Goal: Register for event/course

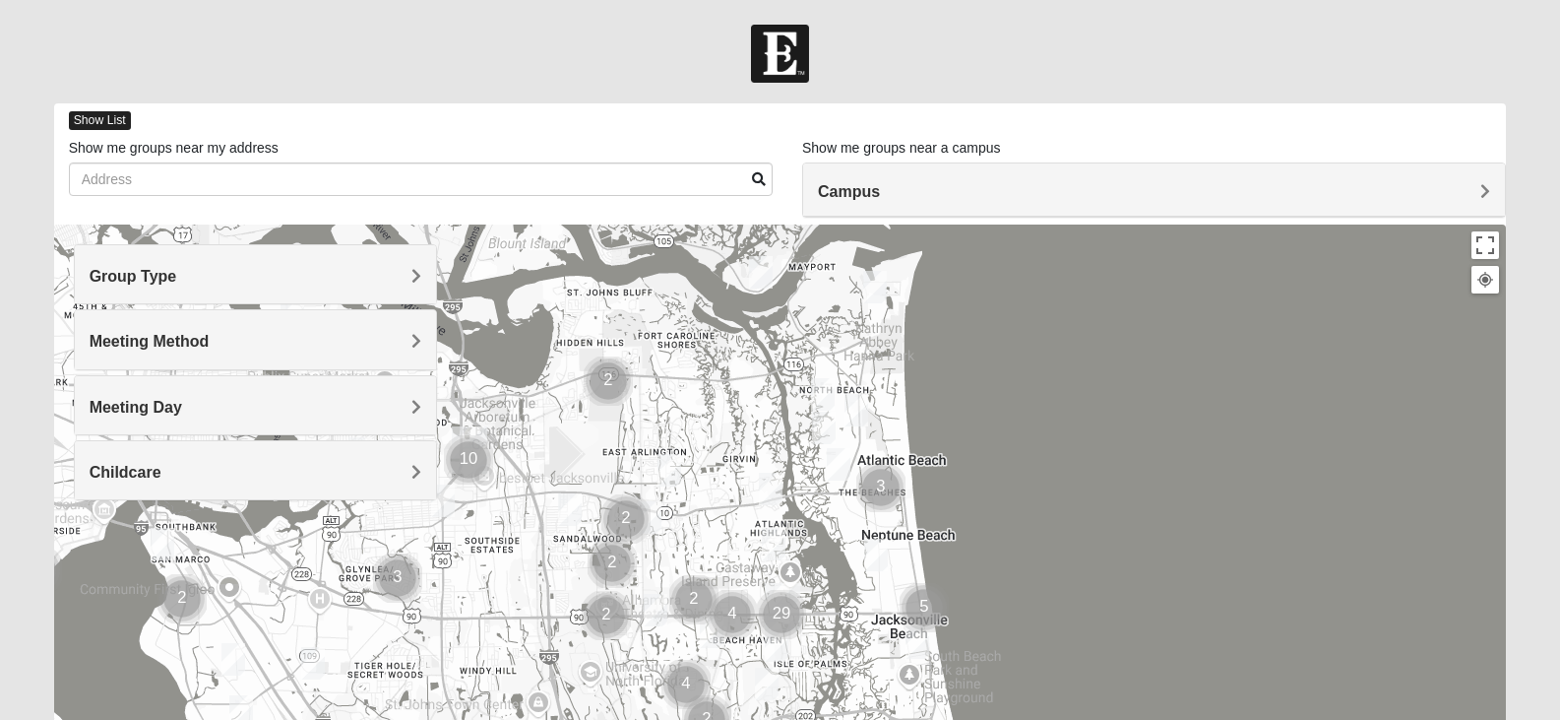
click at [111, 113] on span "Show List" at bounding box center [100, 120] width 62 height 19
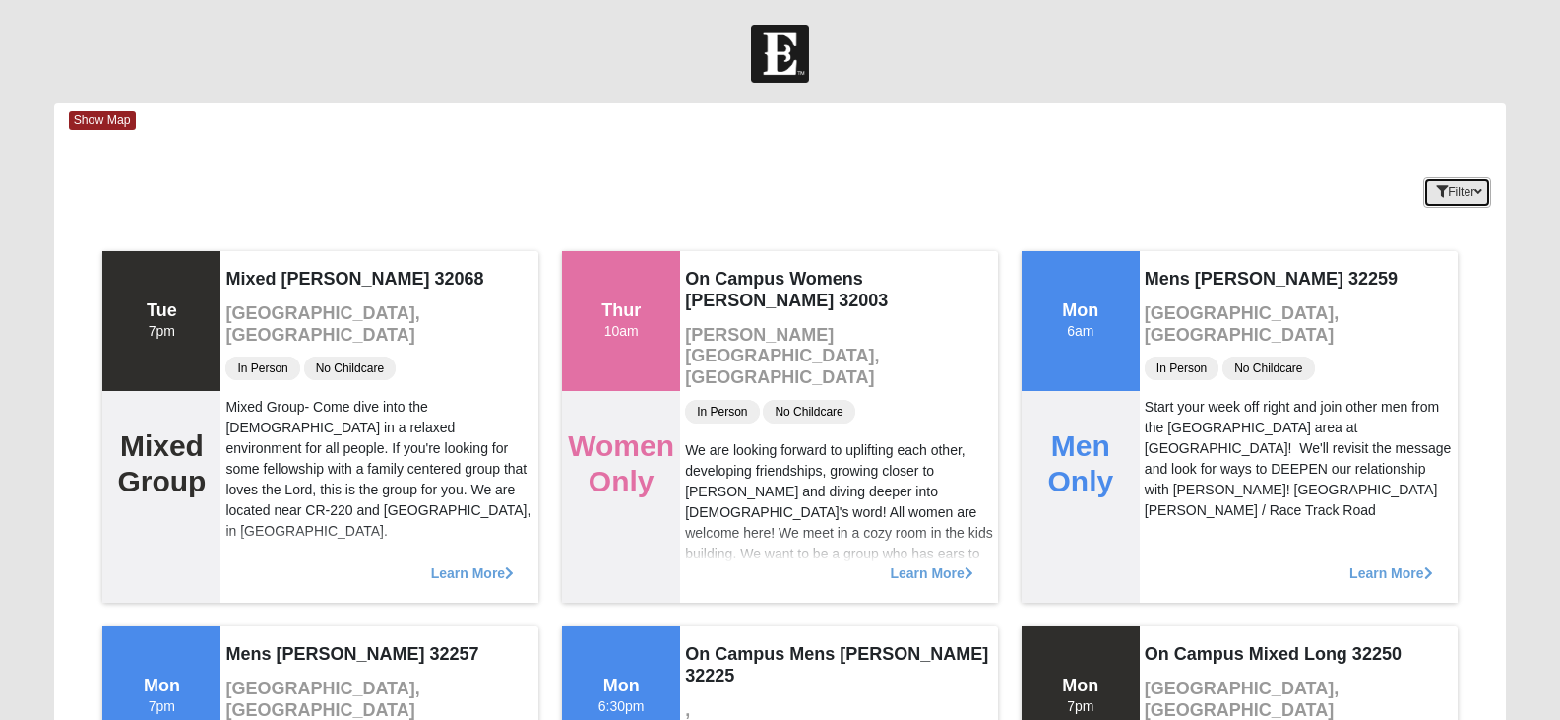
click at [1482, 200] on button "Filter" at bounding box center [1458, 192] width 68 height 31
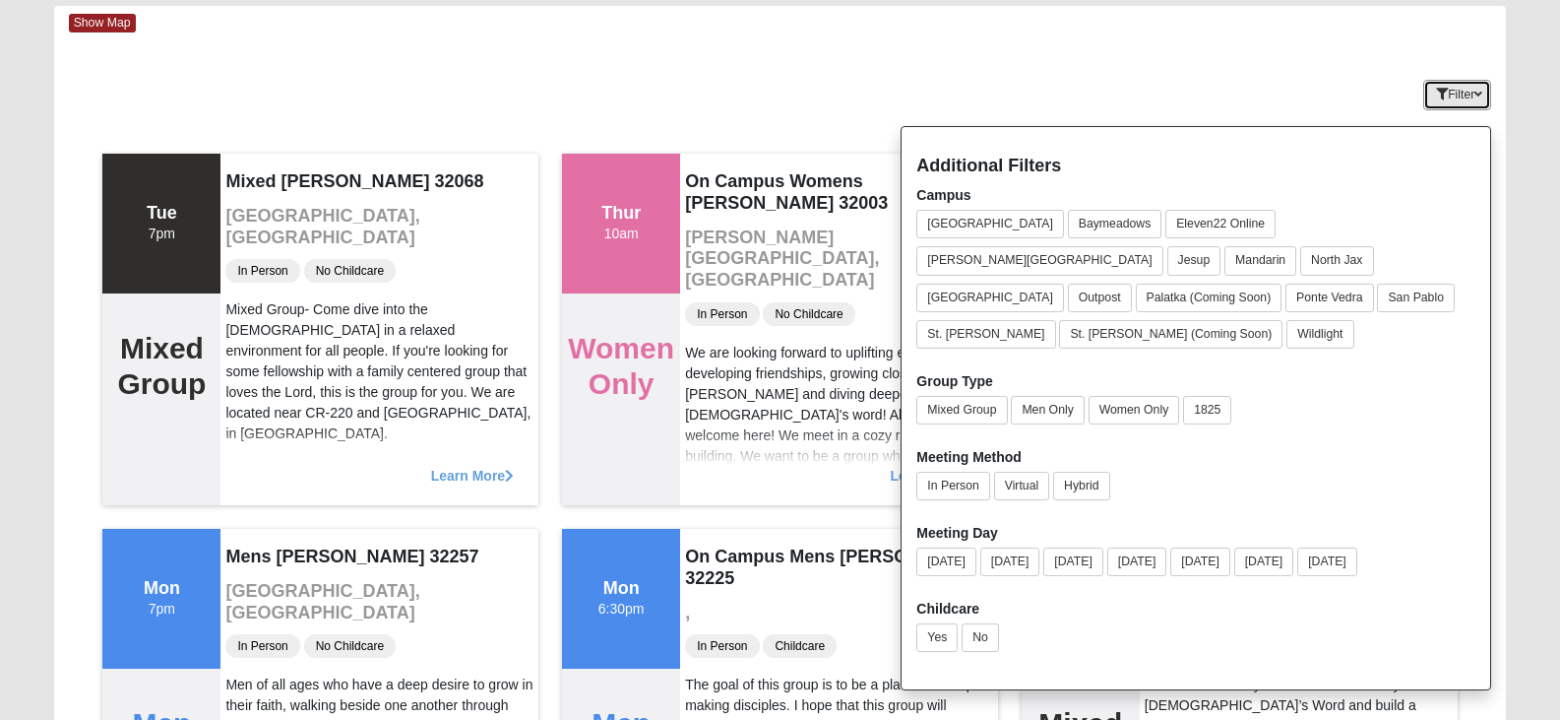
scroll to position [98, 0]
click at [1061, 395] on button "Men Only" at bounding box center [1047, 409] width 73 height 29
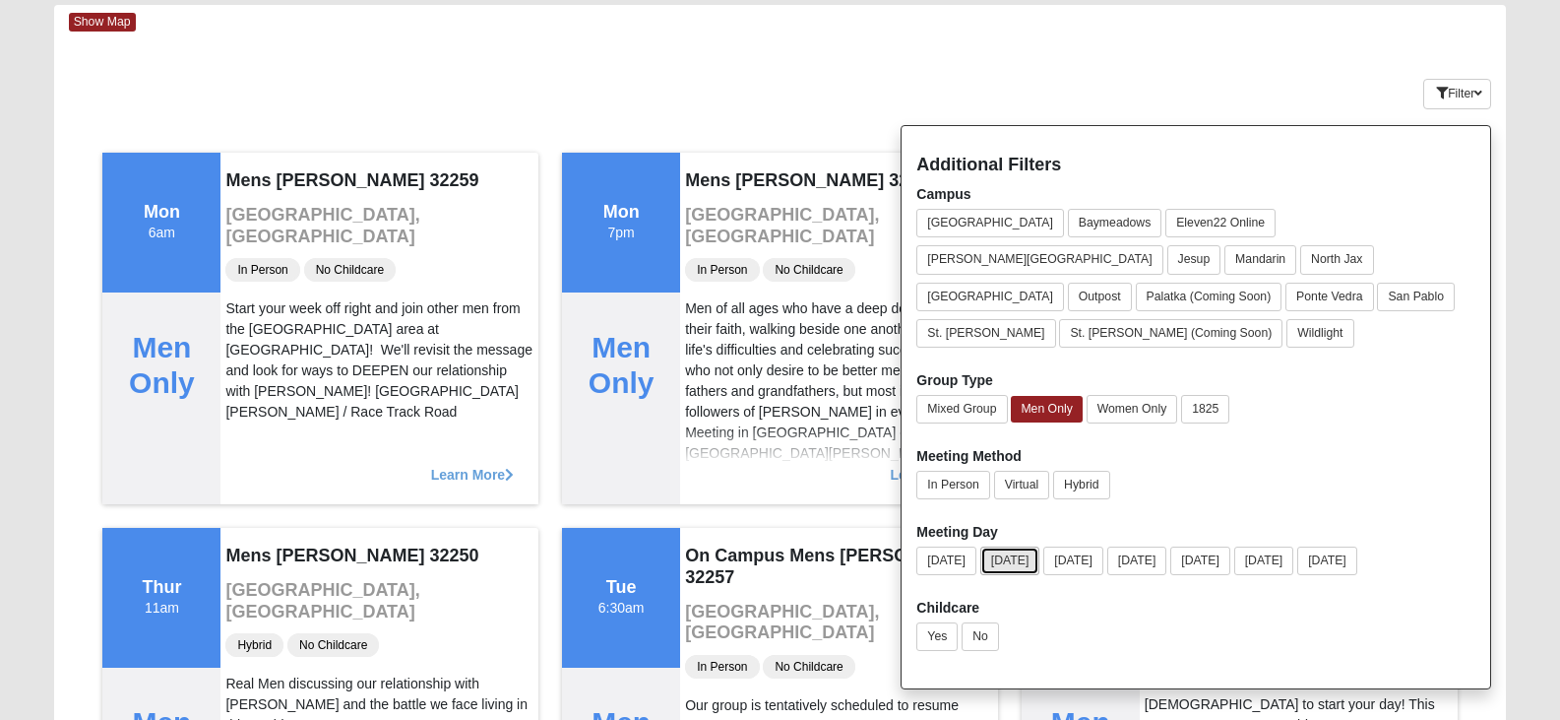
click at [1024, 546] on button "[DATE]" at bounding box center [1011, 560] width 60 height 29
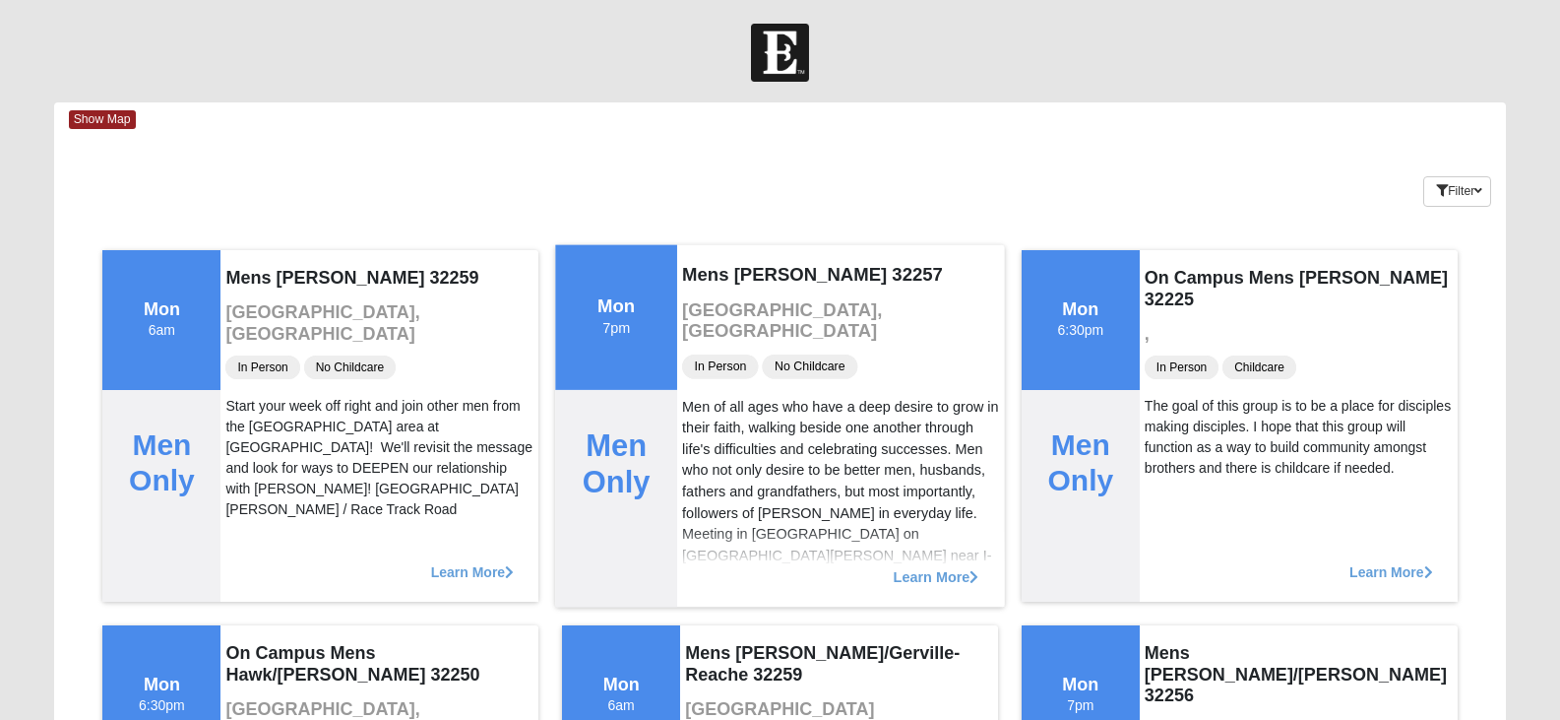
scroll to position [0, 0]
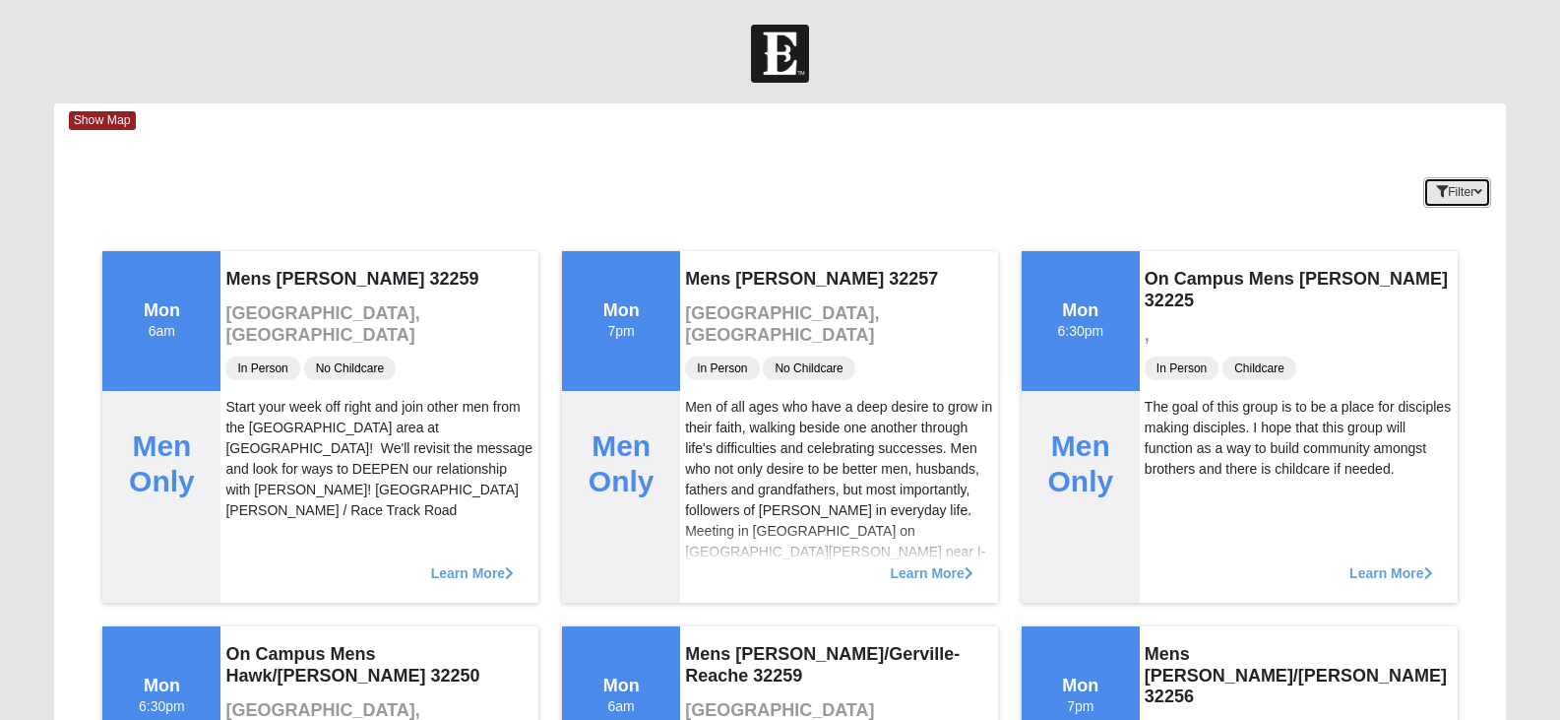
click at [1449, 198] on button "Filter" at bounding box center [1458, 192] width 68 height 31
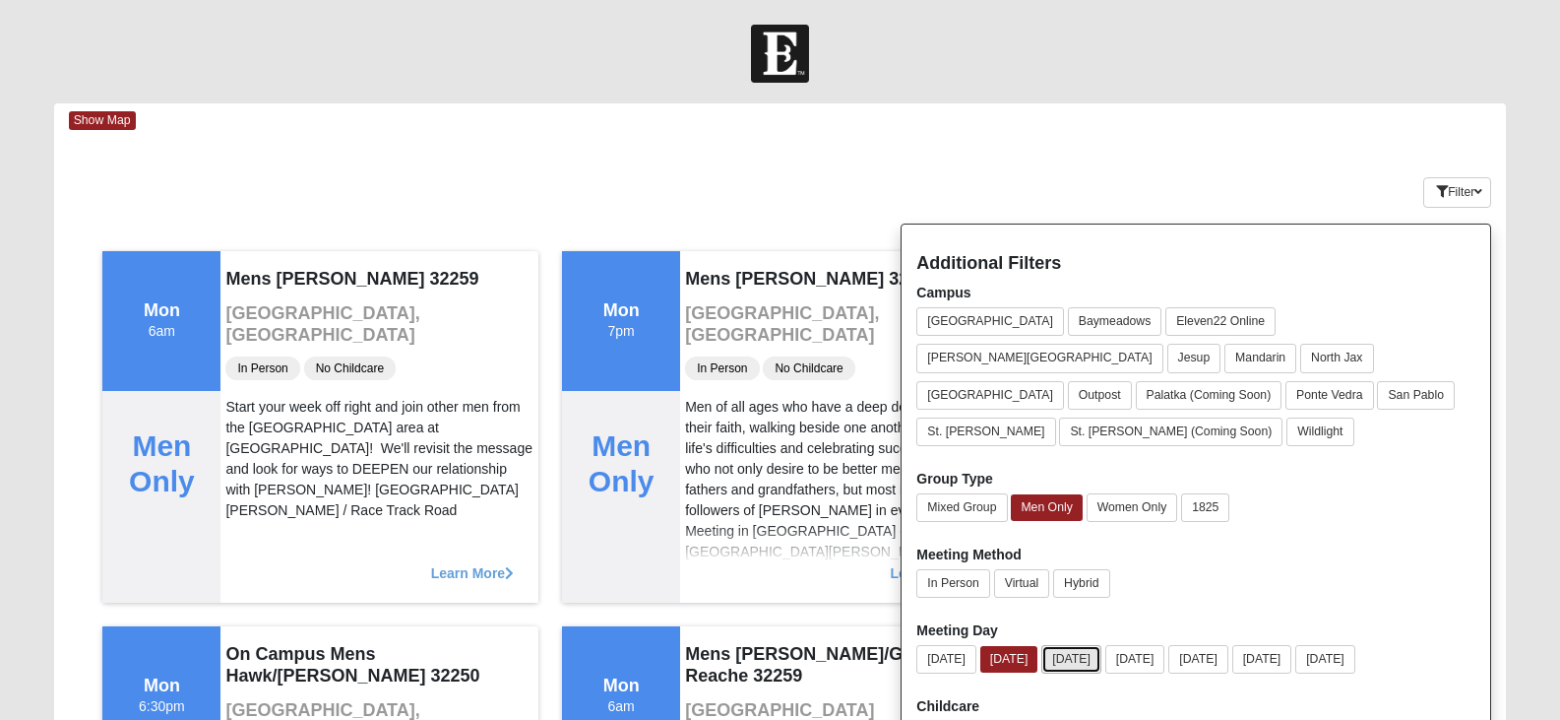
click at [1102, 645] on button "[DATE]" at bounding box center [1072, 659] width 60 height 29
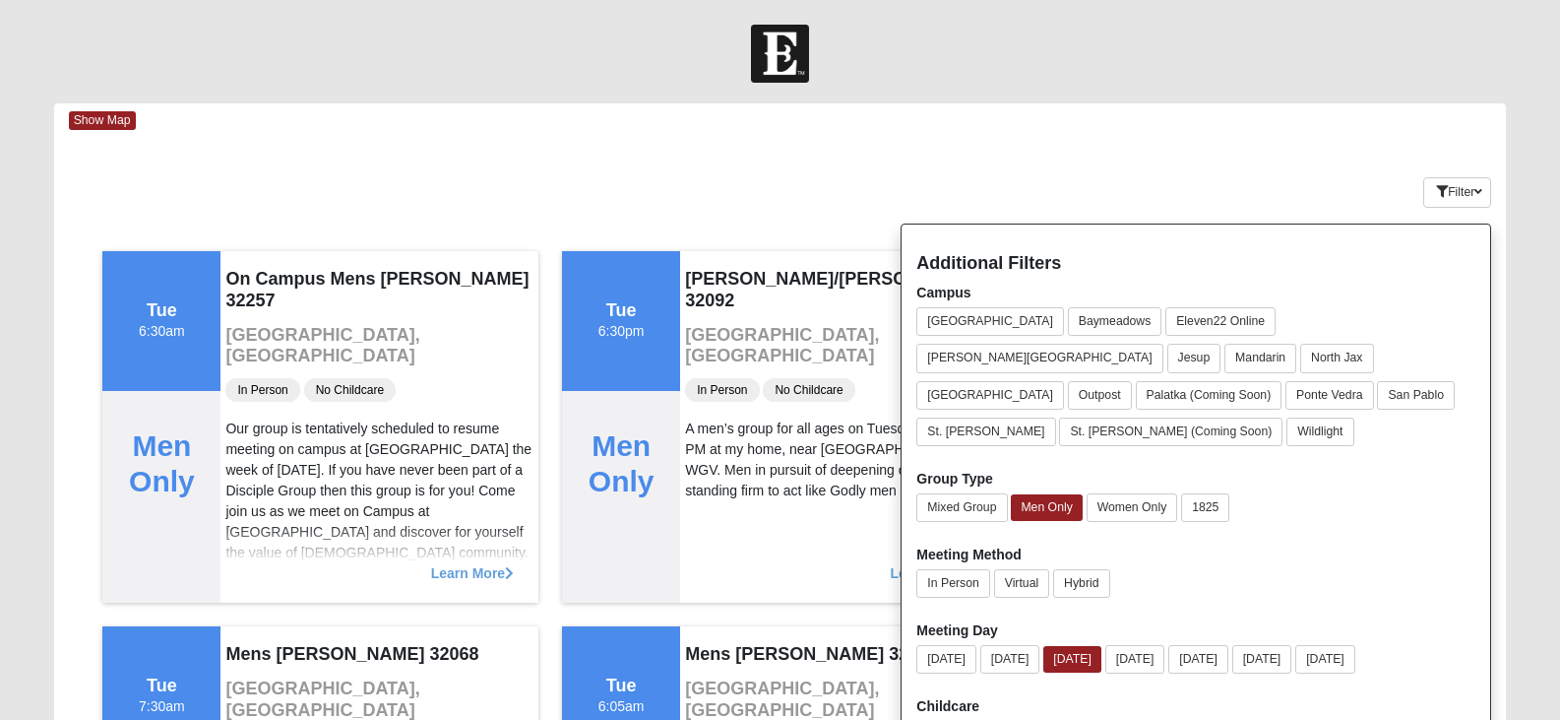
click at [1223, 124] on div "Show Map" at bounding box center [788, 120] width 1438 height 34
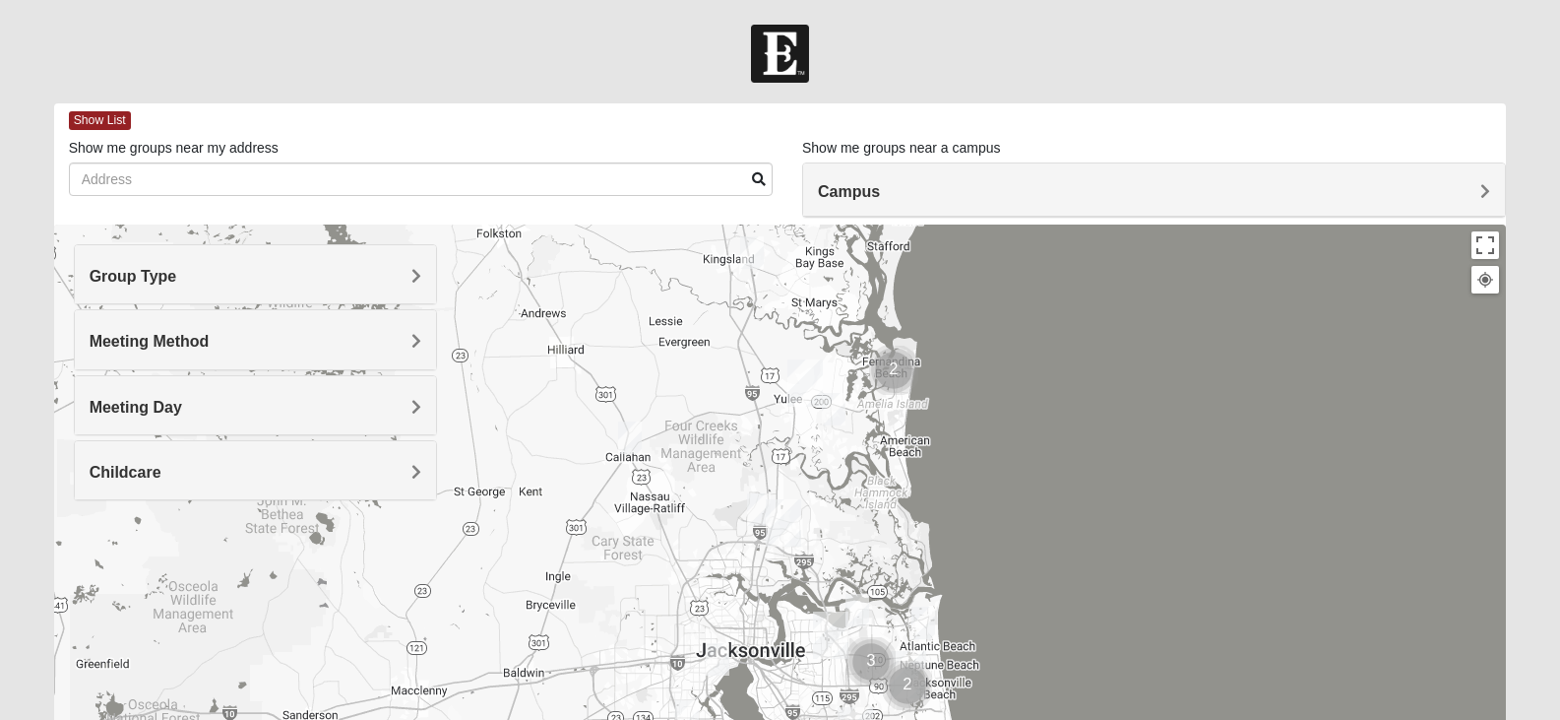
click at [93, 108] on div "Show List" at bounding box center [788, 120] width 1438 height 34
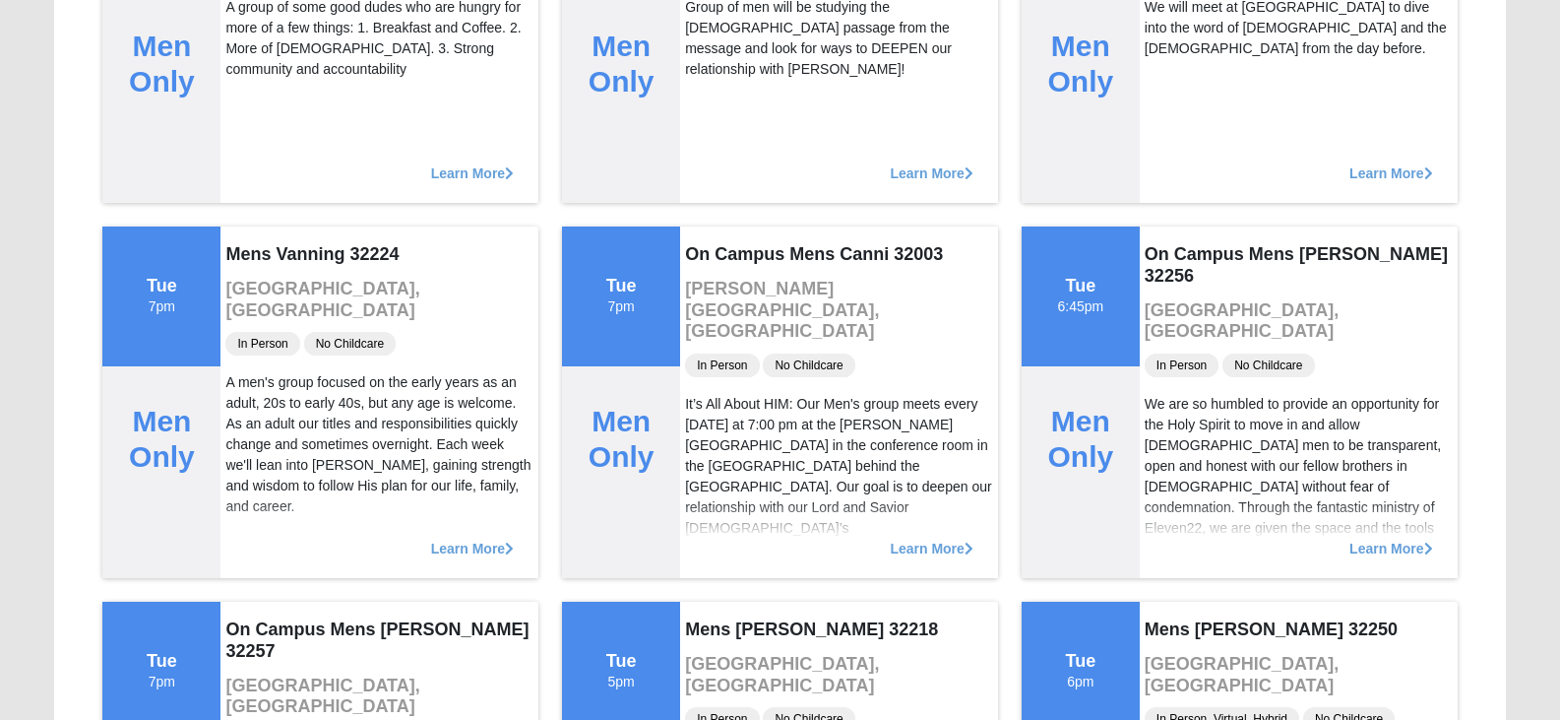
scroll to position [788, 0]
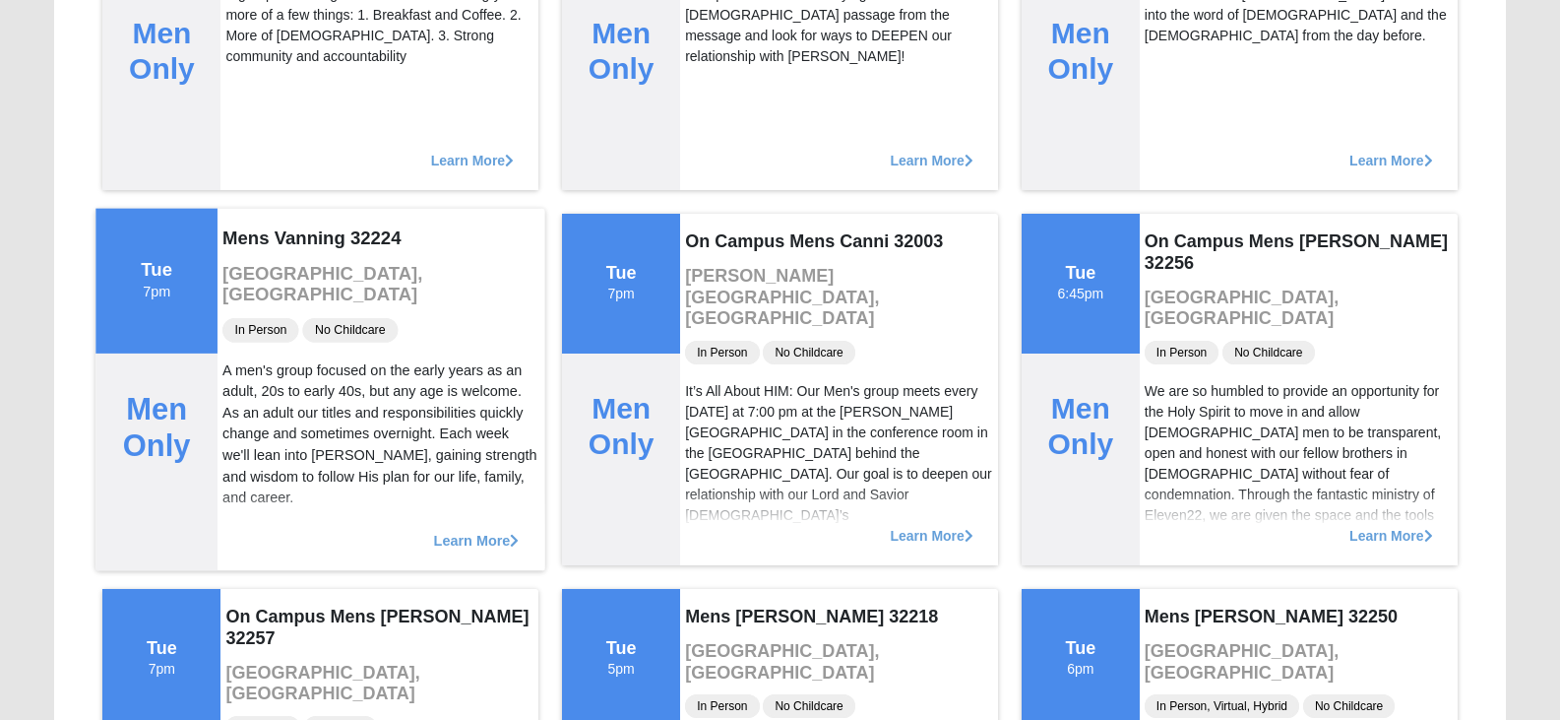
click at [476, 530] on span "Learn More" at bounding box center [477, 530] width 86 height 0
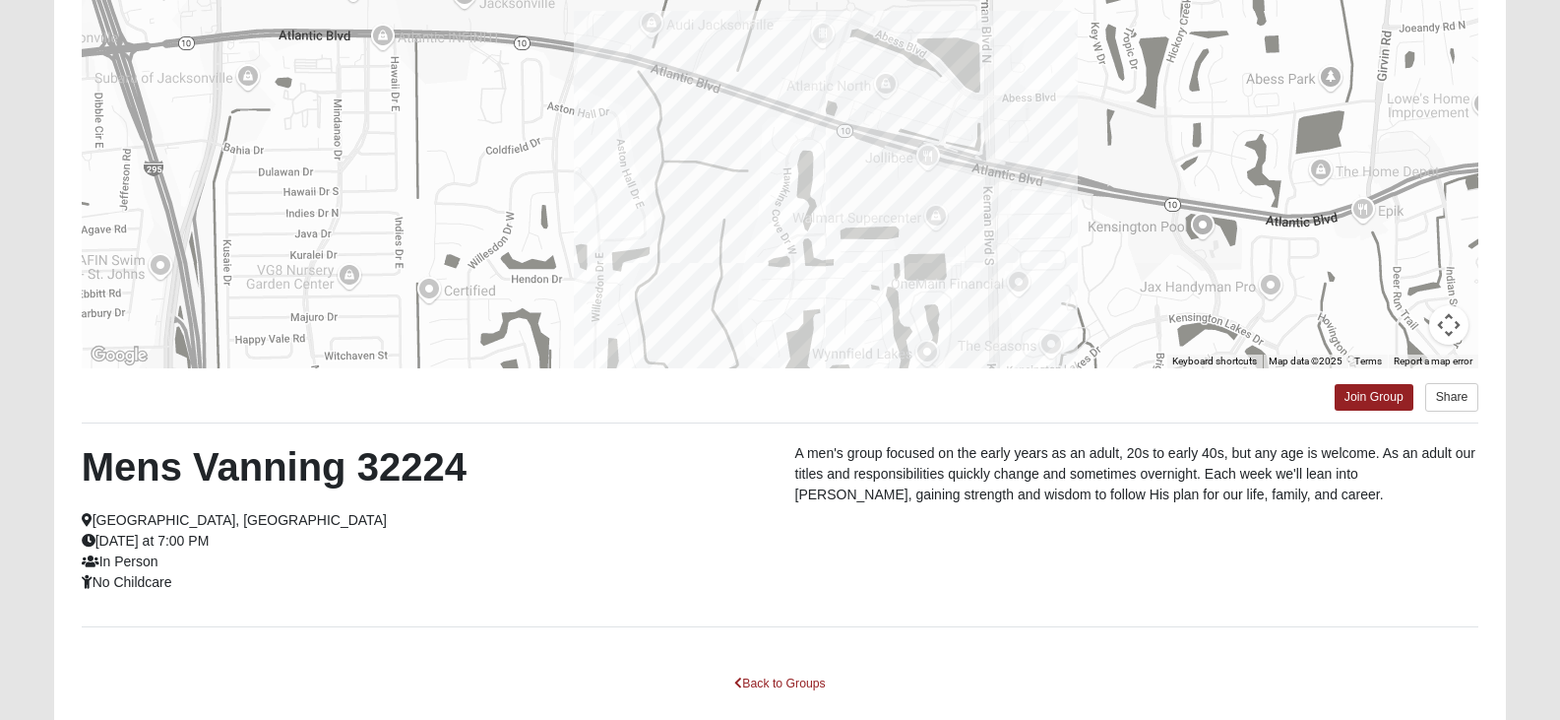
scroll to position [250, 0]
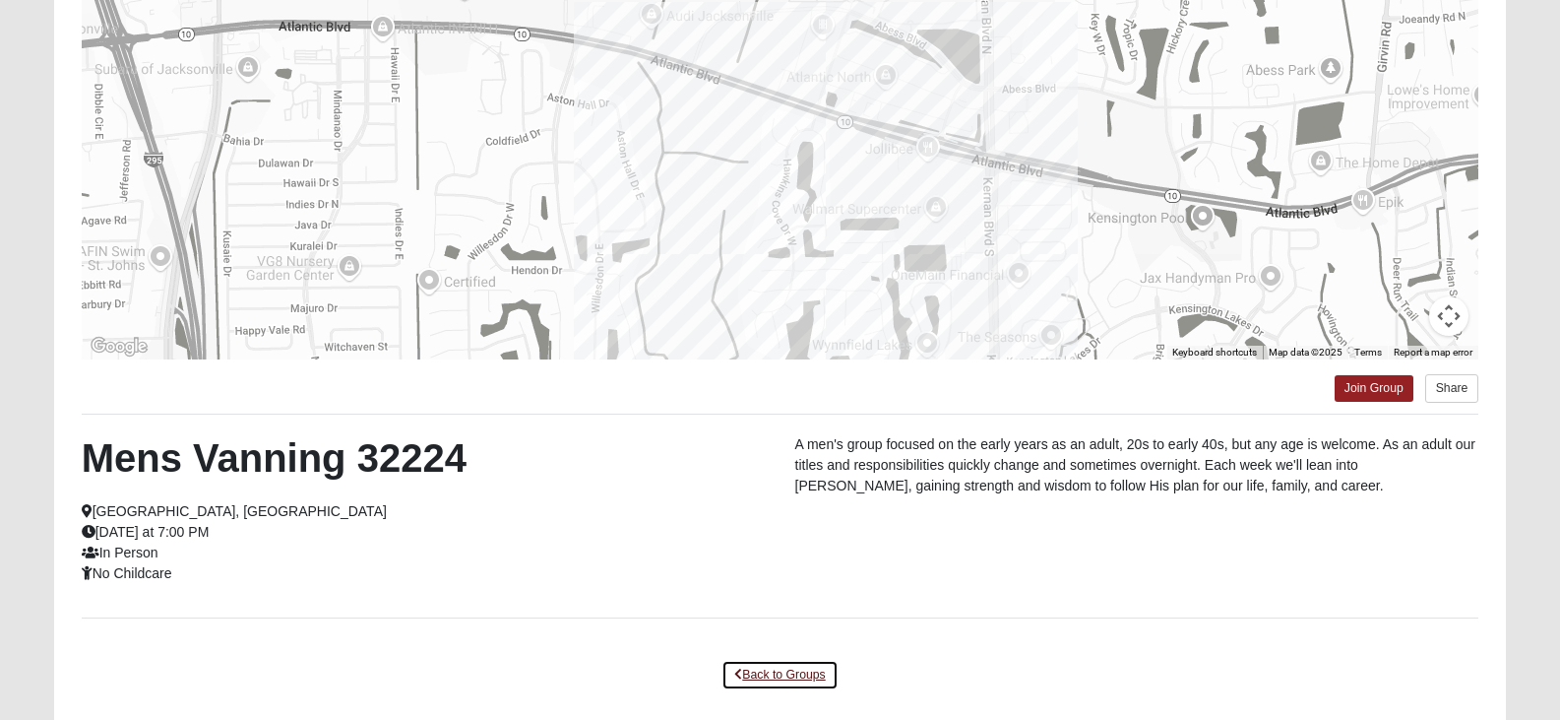
click at [793, 675] on link "Back to Groups" at bounding box center [780, 675] width 116 height 31
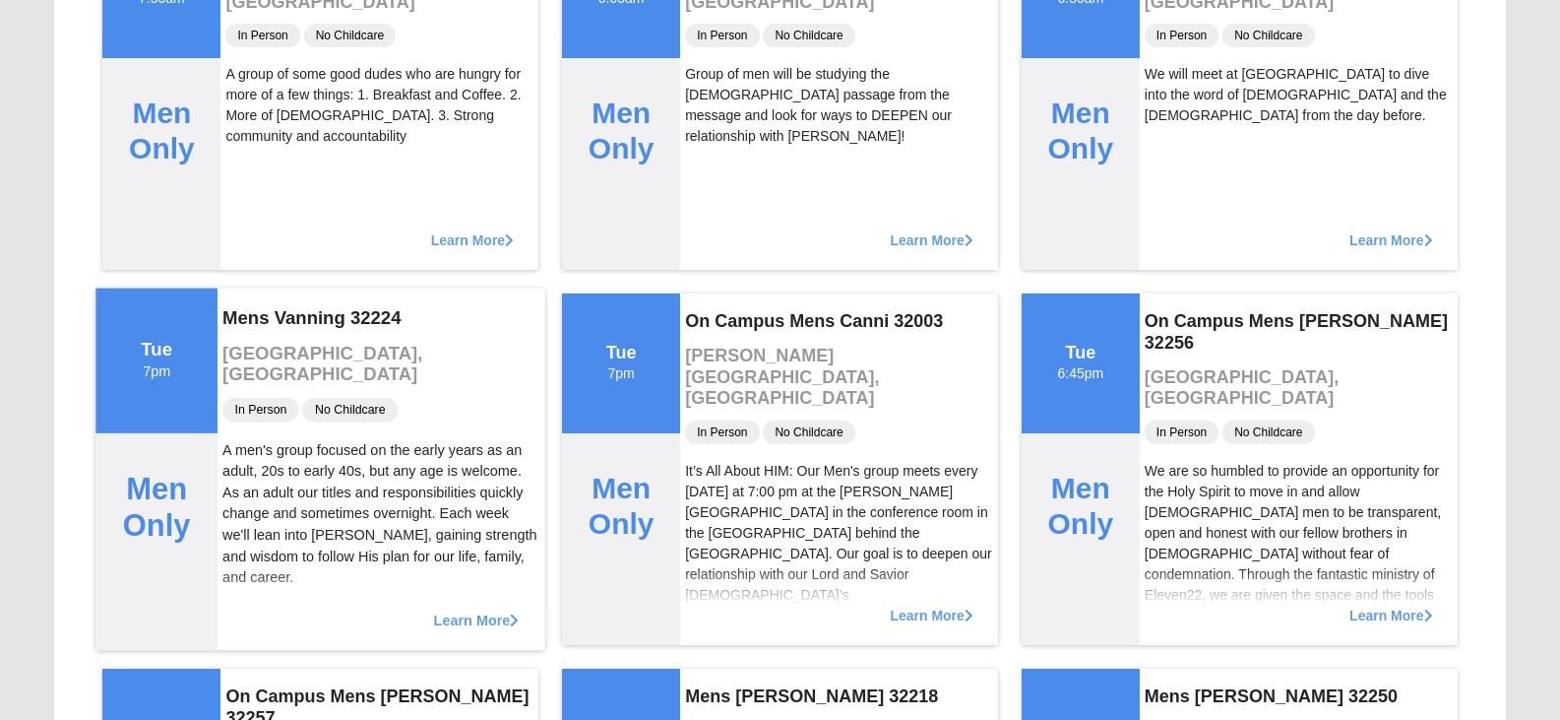
scroll to position [742, 0]
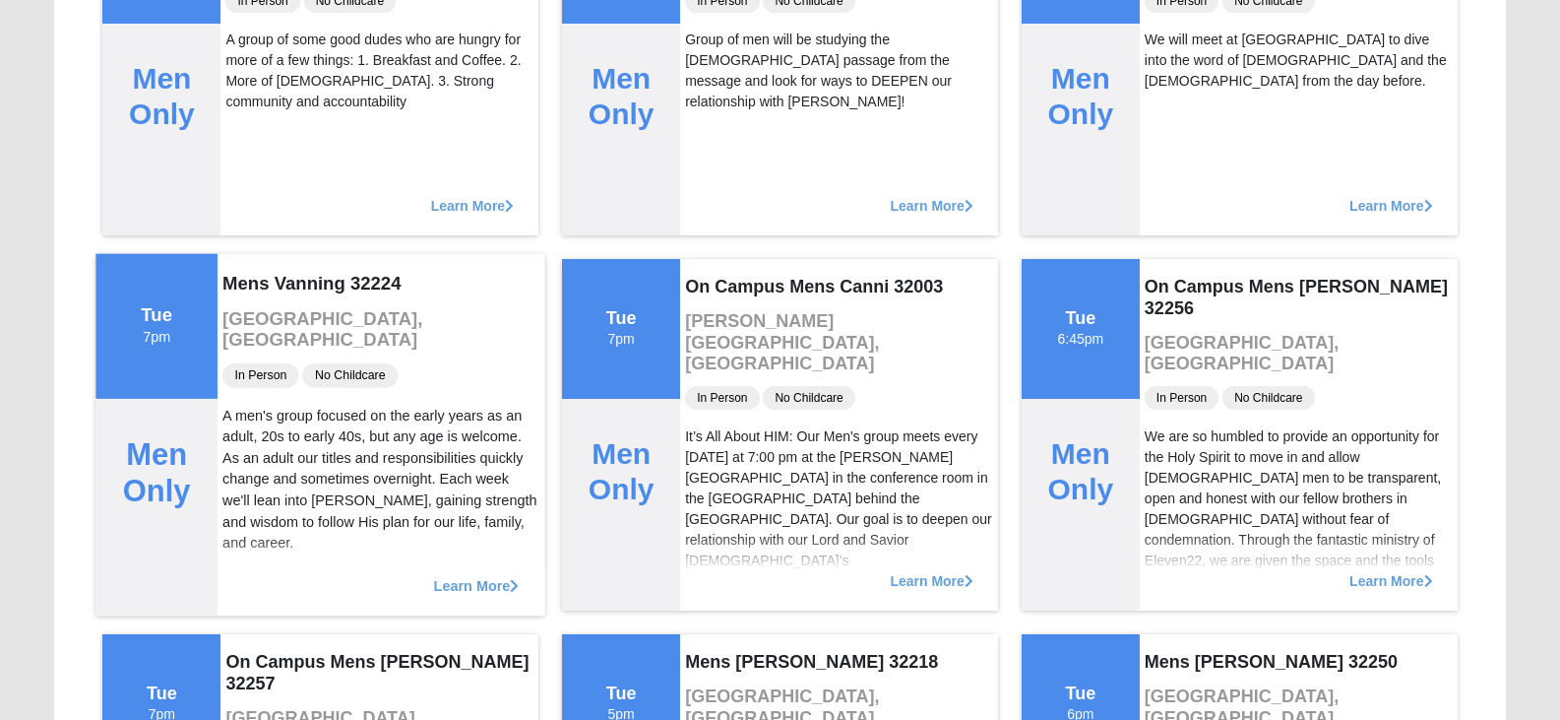
click at [492, 575] on span "Learn More" at bounding box center [477, 575] width 86 height 0
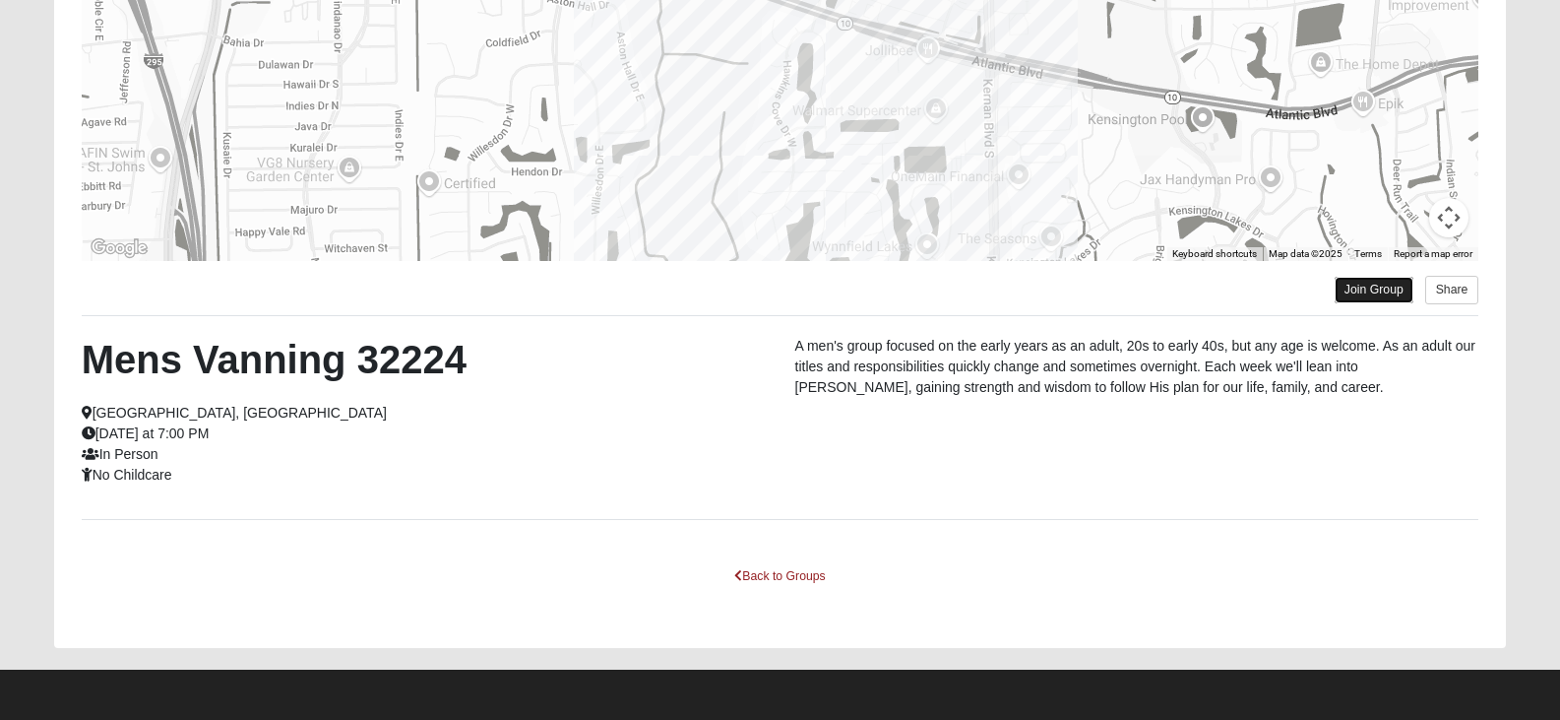
click at [1367, 291] on link "Join Group" at bounding box center [1374, 290] width 79 height 27
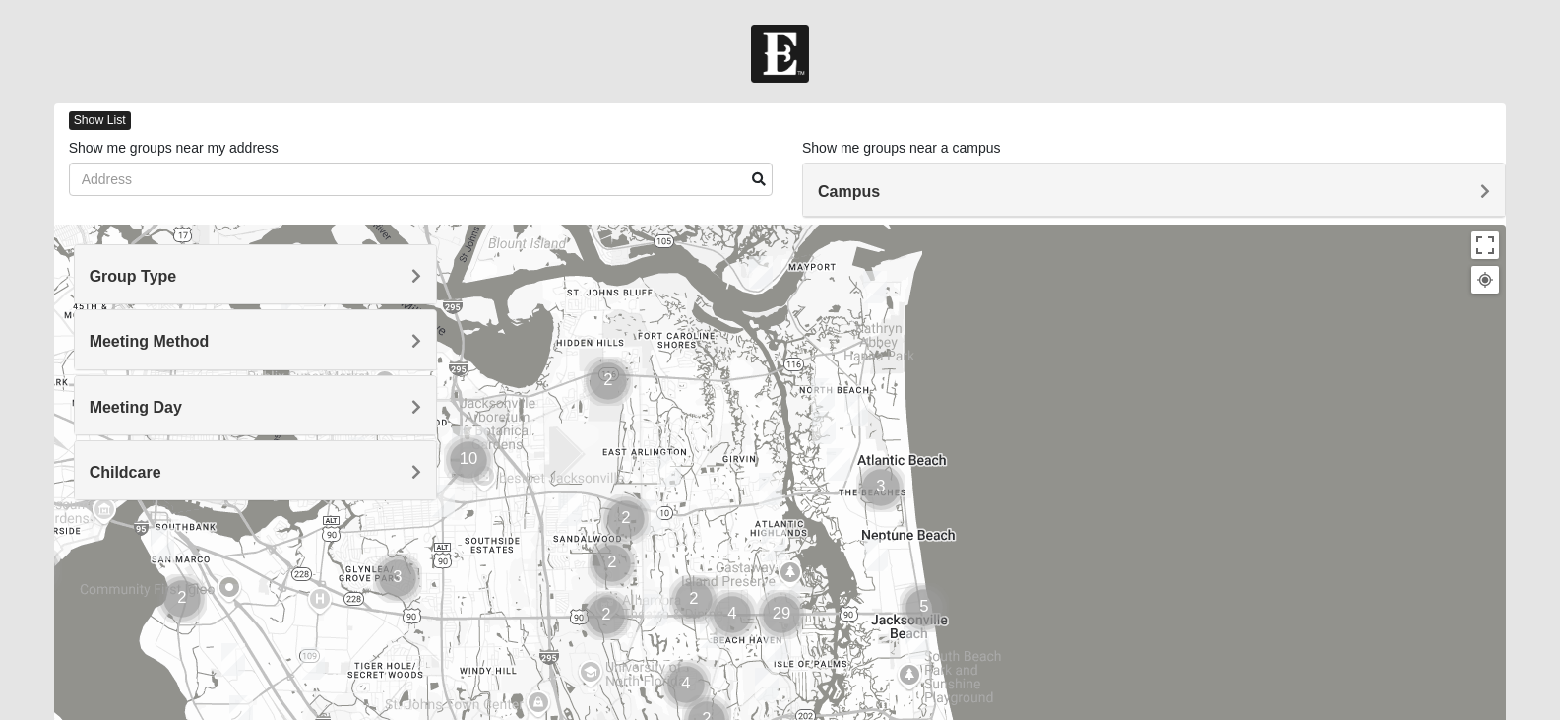
click at [117, 115] on span "Show List" at bounding box center [100, 120] width 62 height 19
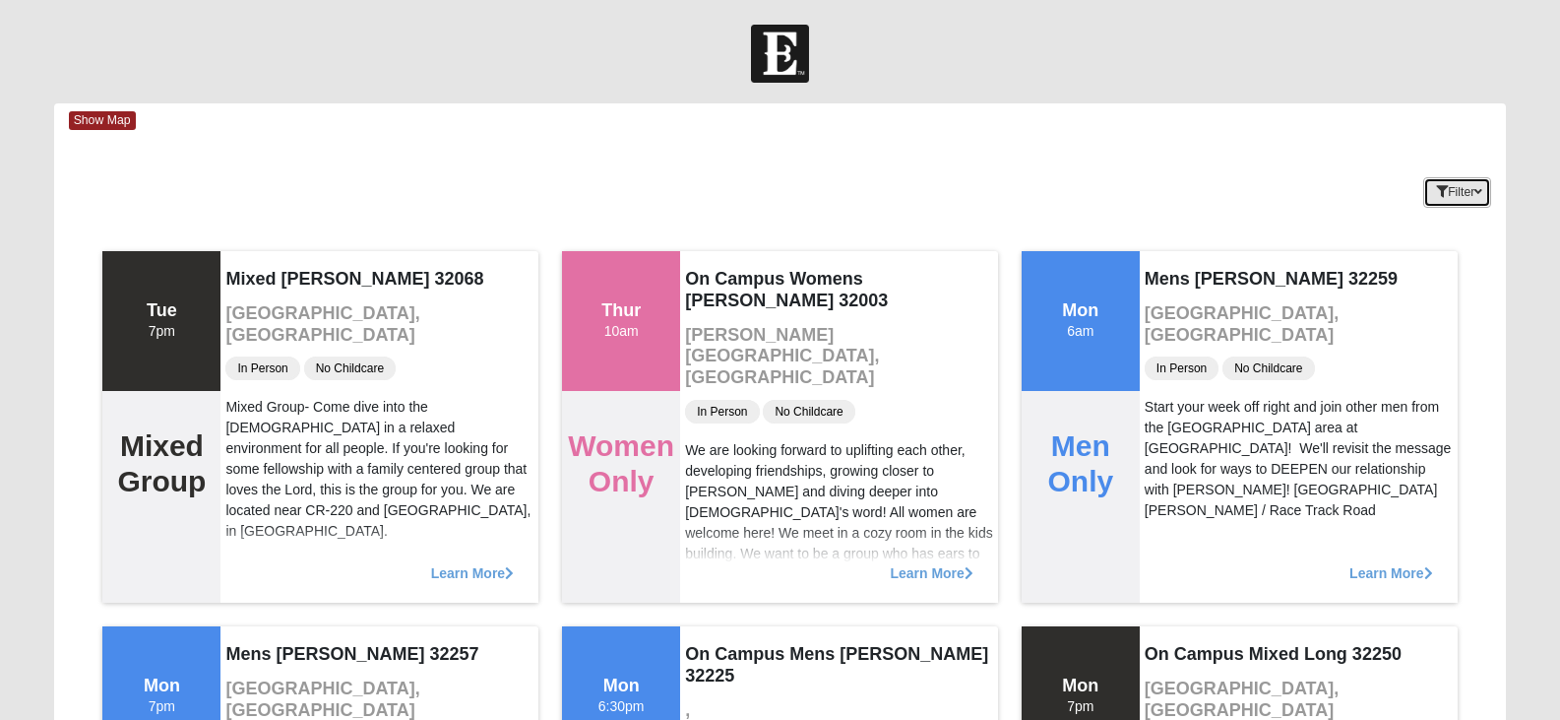
click at [1472, 195] on button "Filter" at bounding box center [1458, 192] width 68 height 31
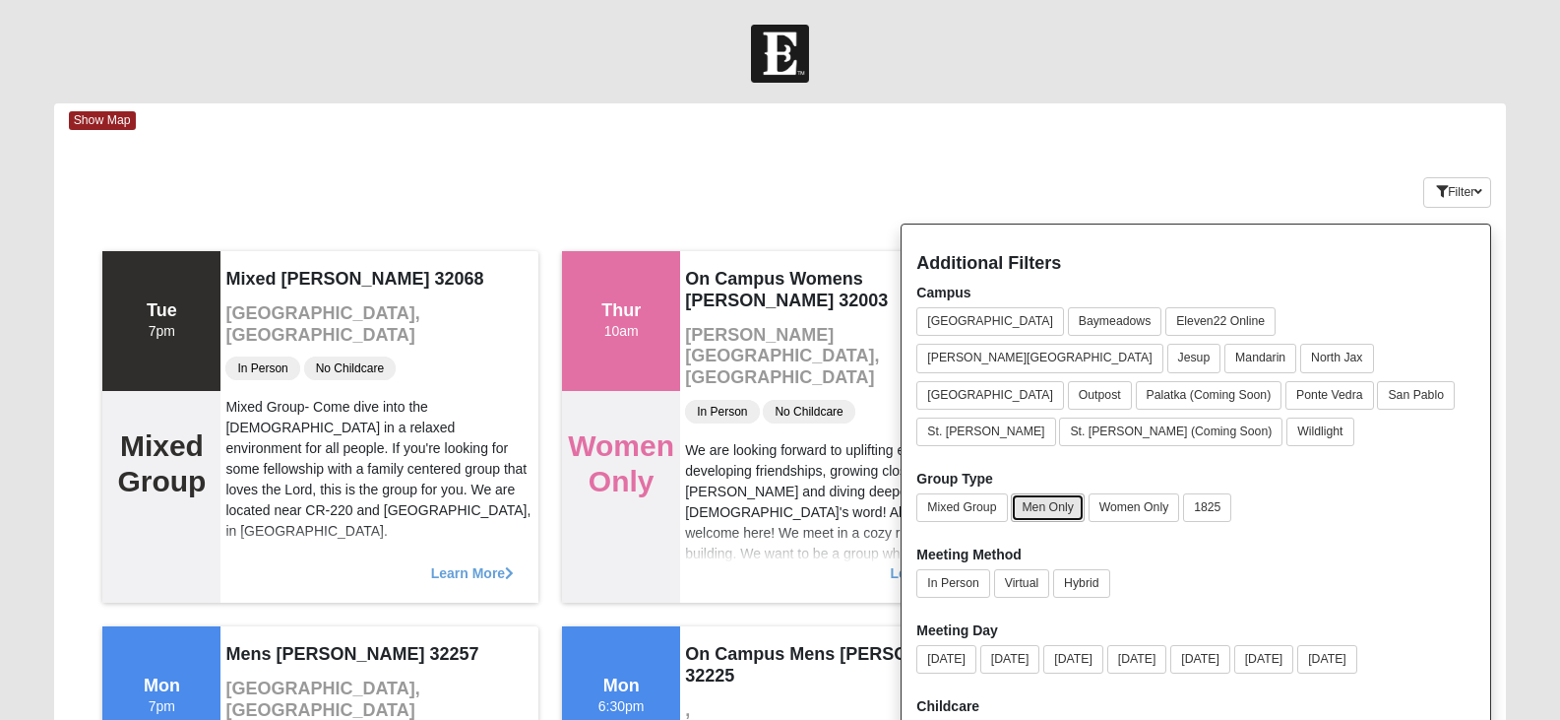
click at [1045, 493] on button "Men Only" at bounding box center [1047, 507] width 73 height 29
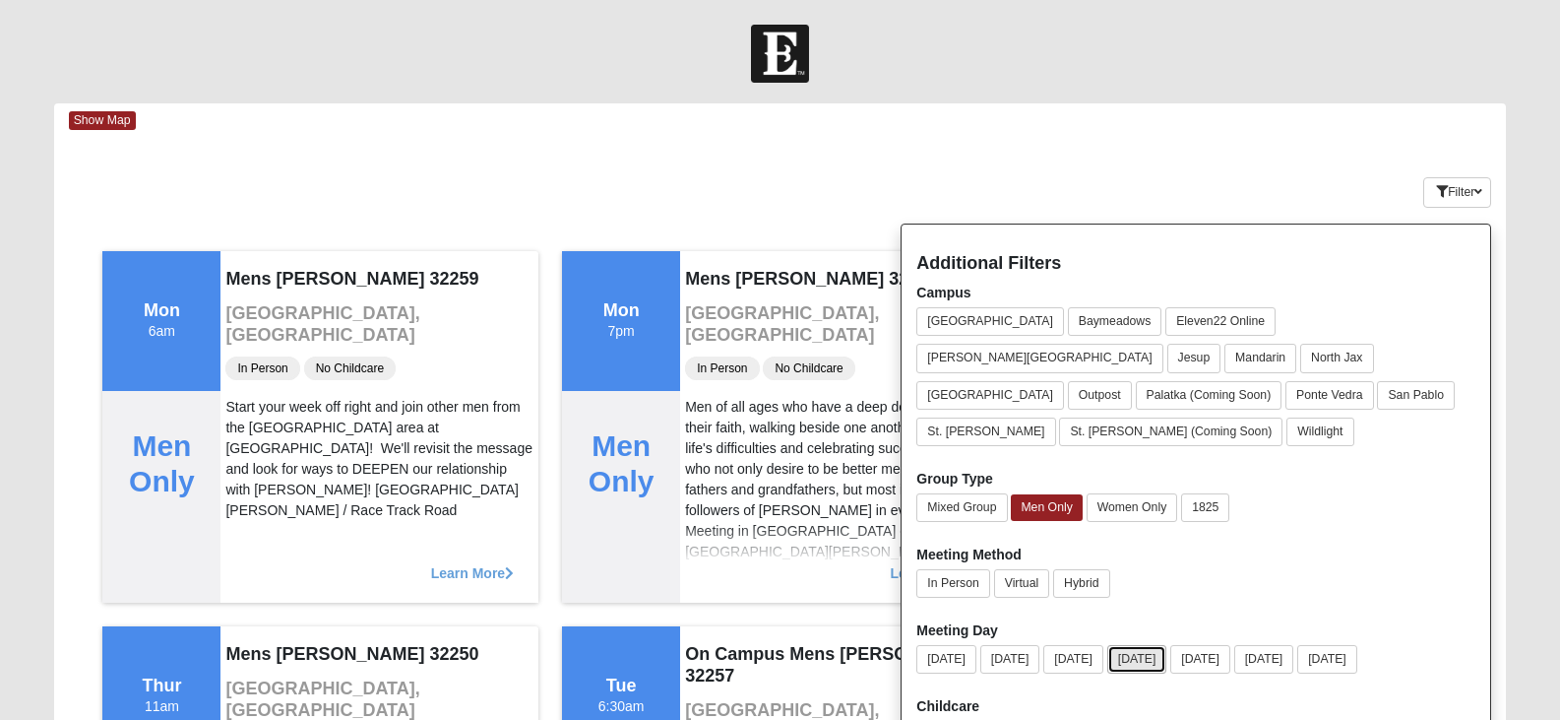
click at [1149, 645] on button "[DATE]" at bounding box center [1138, 659] width 60 height 29
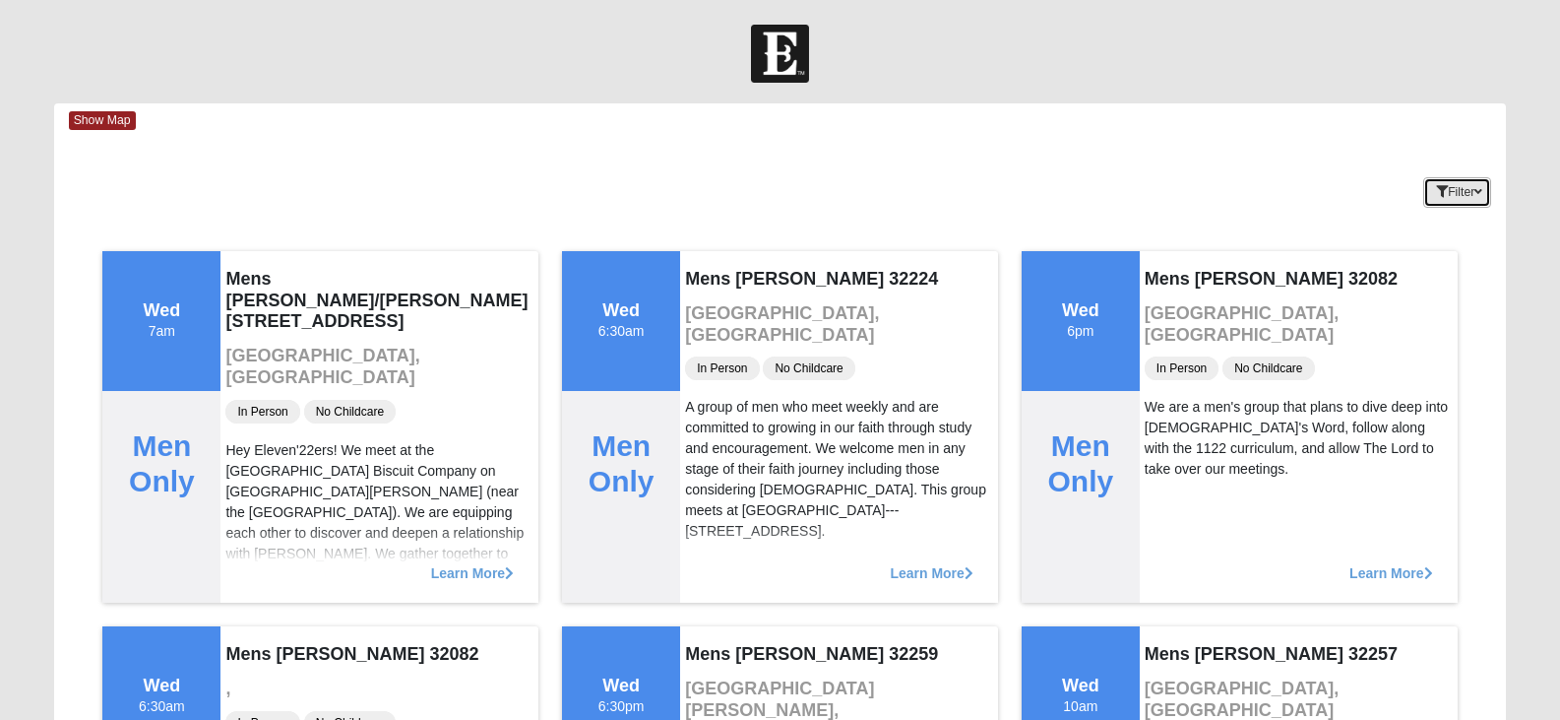
click at [1467, 193] on button "Filter" at bounding box center [1458, 192] width 68 height 31
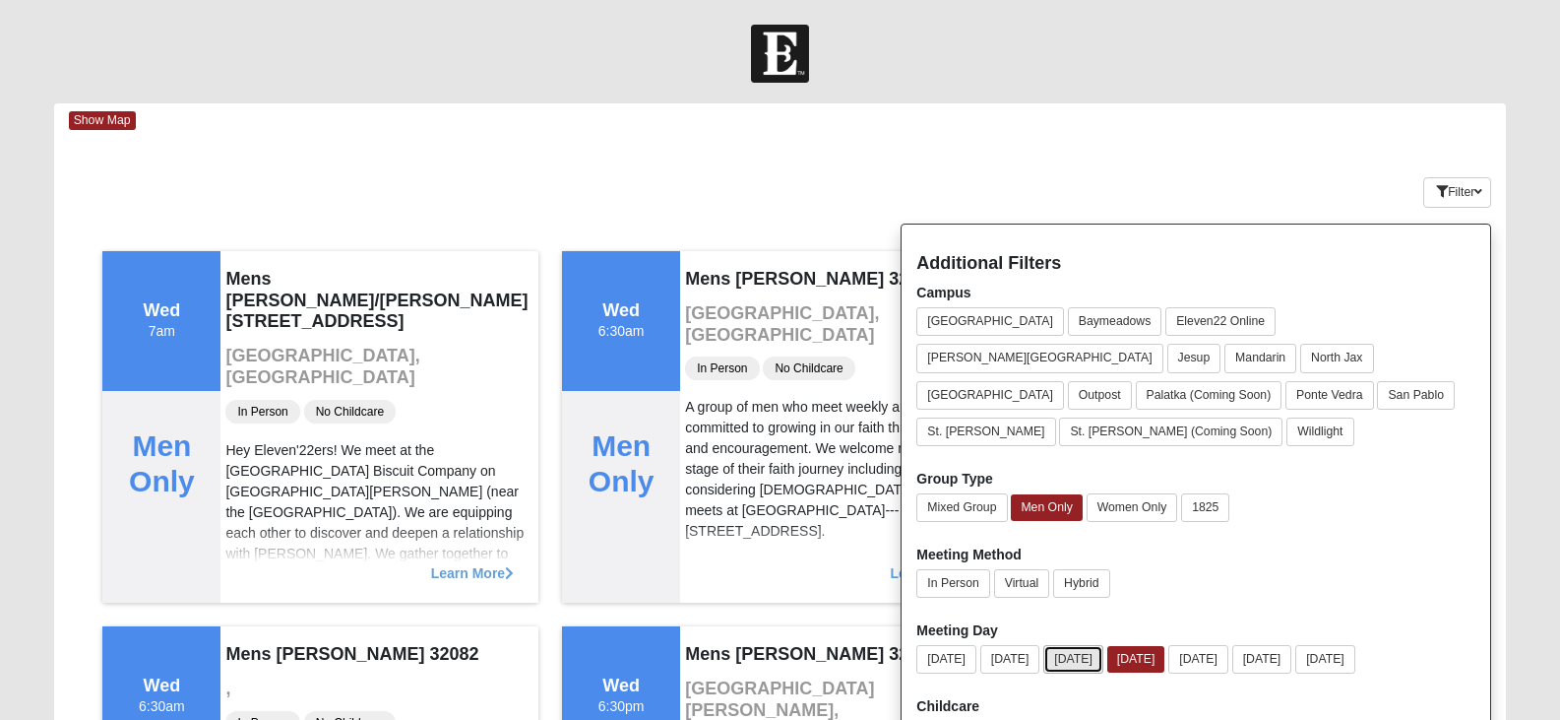
click at [1084, 645] on button "[DATE]" at bounding box center [1074, 659] width 60 height 29
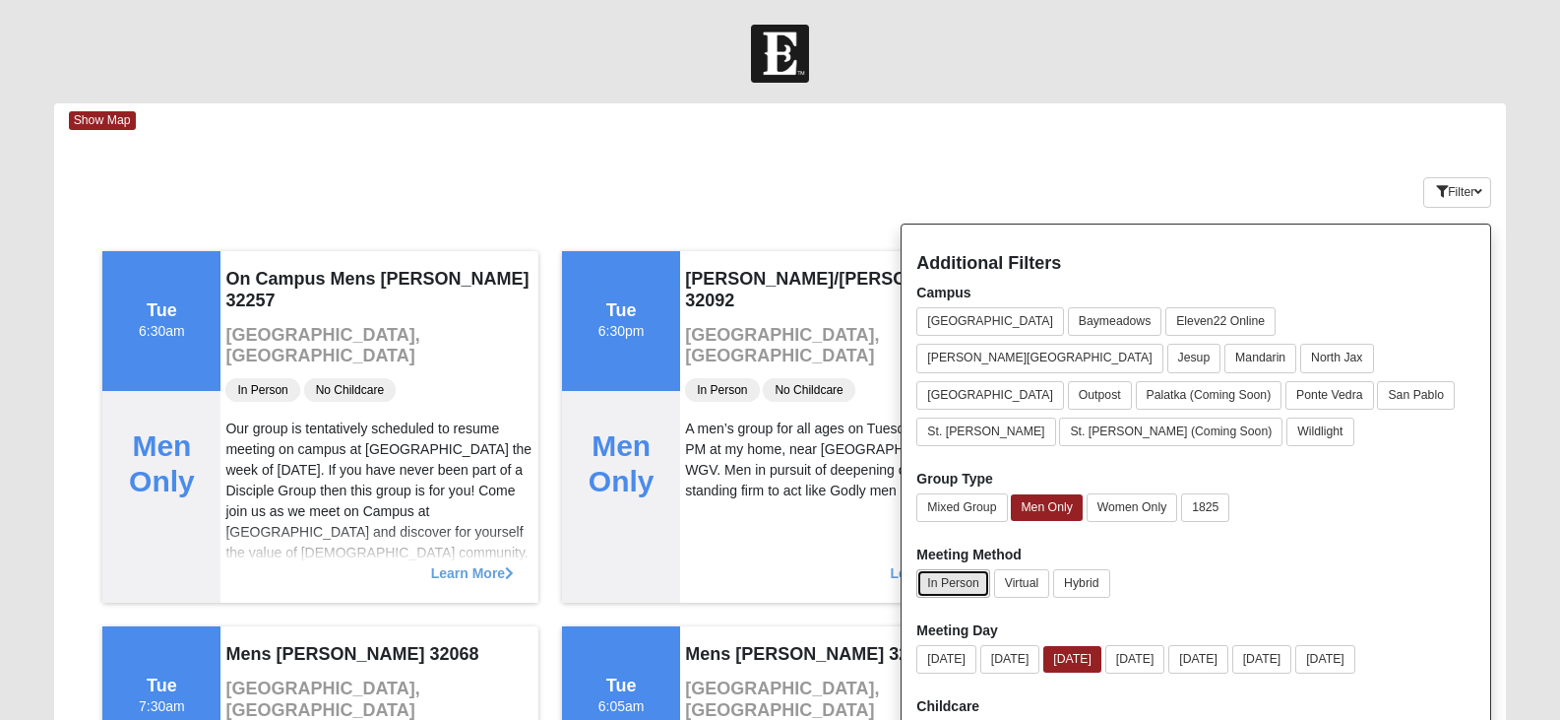
click at [949, 569] on button "In Person" at bounding box center [953, 583] width 73 height 29
click at [999, 178] on div "Keywords Filter Additional Filters Campus Arlington Baymeadows Eleven22 Online …" at bounding box center [780, 189] width 1453 height 72
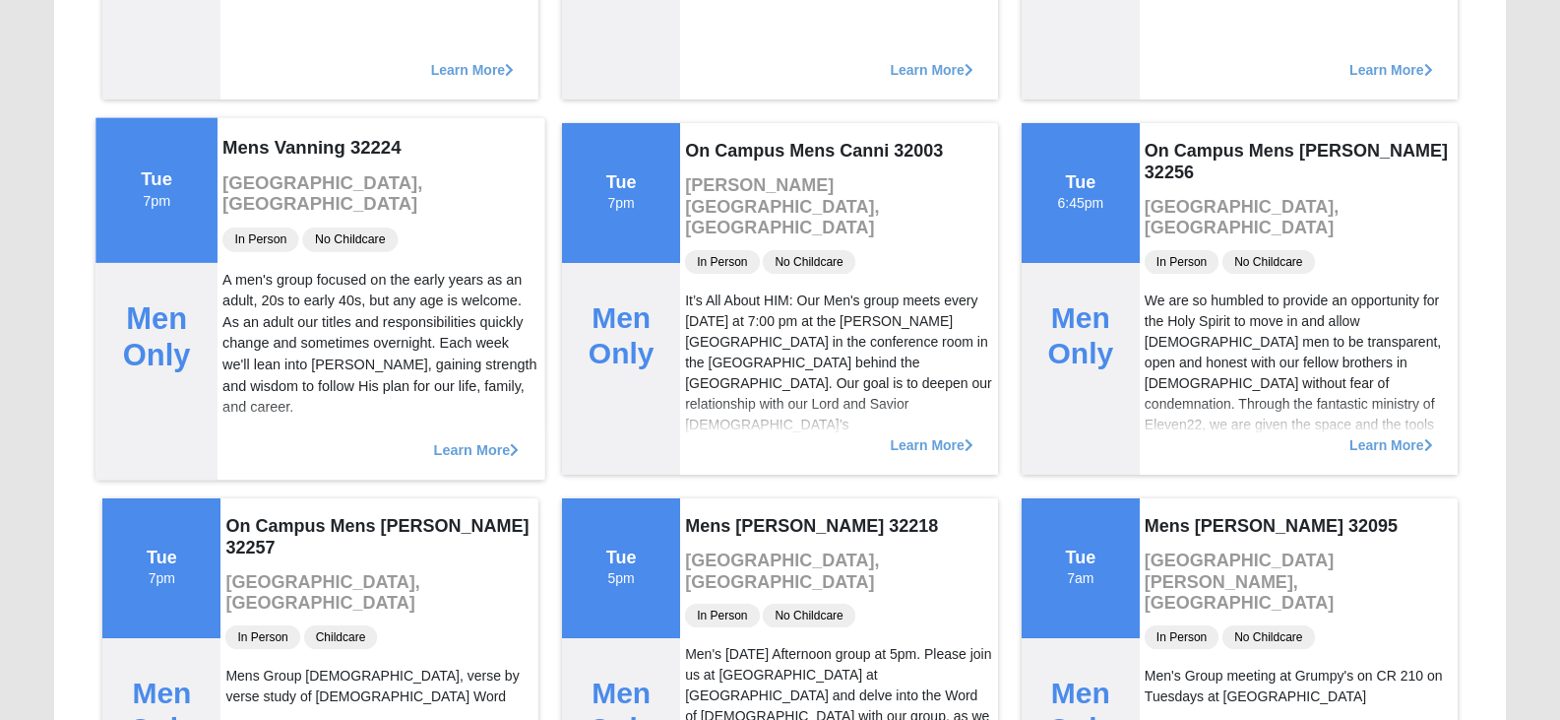
scroll to position [783, 0]
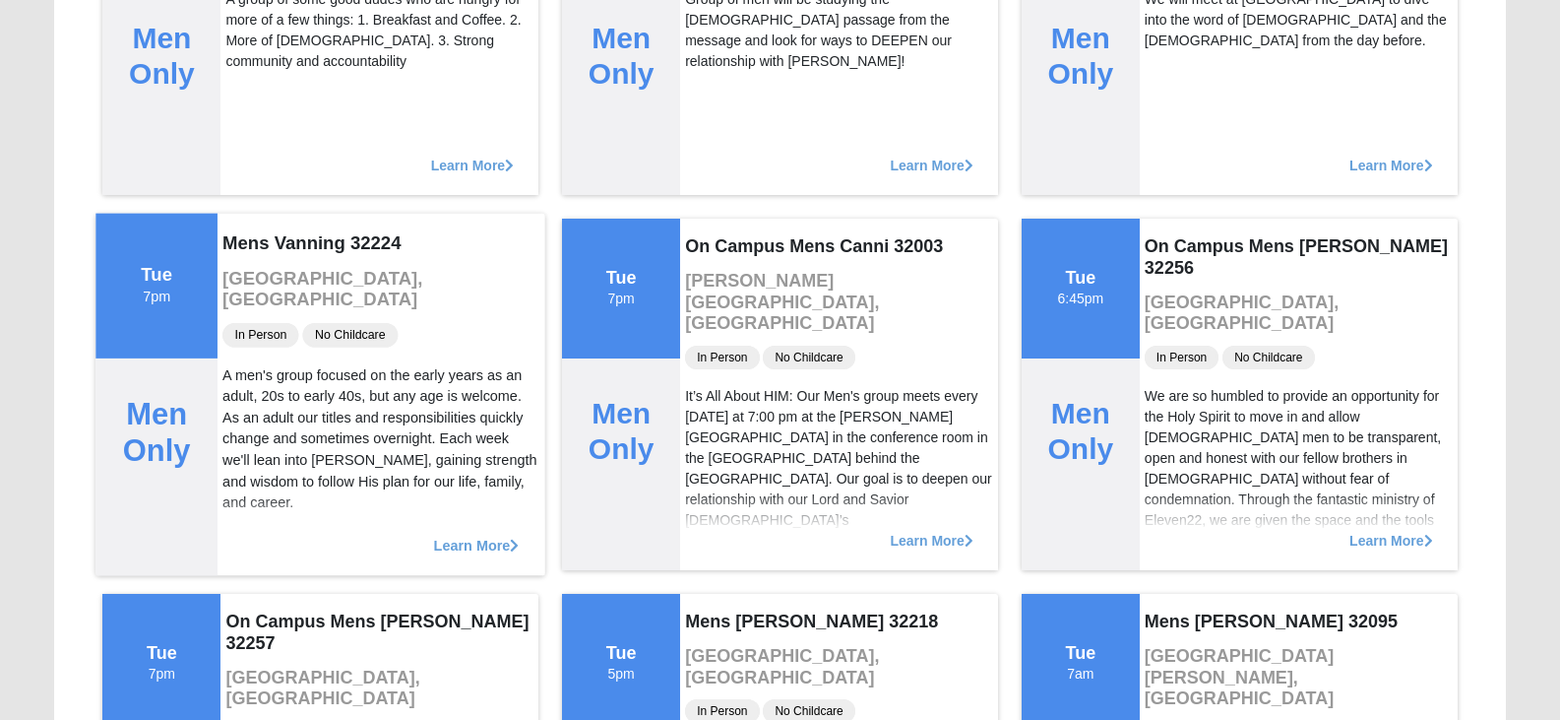
click at [474, 535] on span "Learn More" at bounding box center [477, 535] width 86 height 0
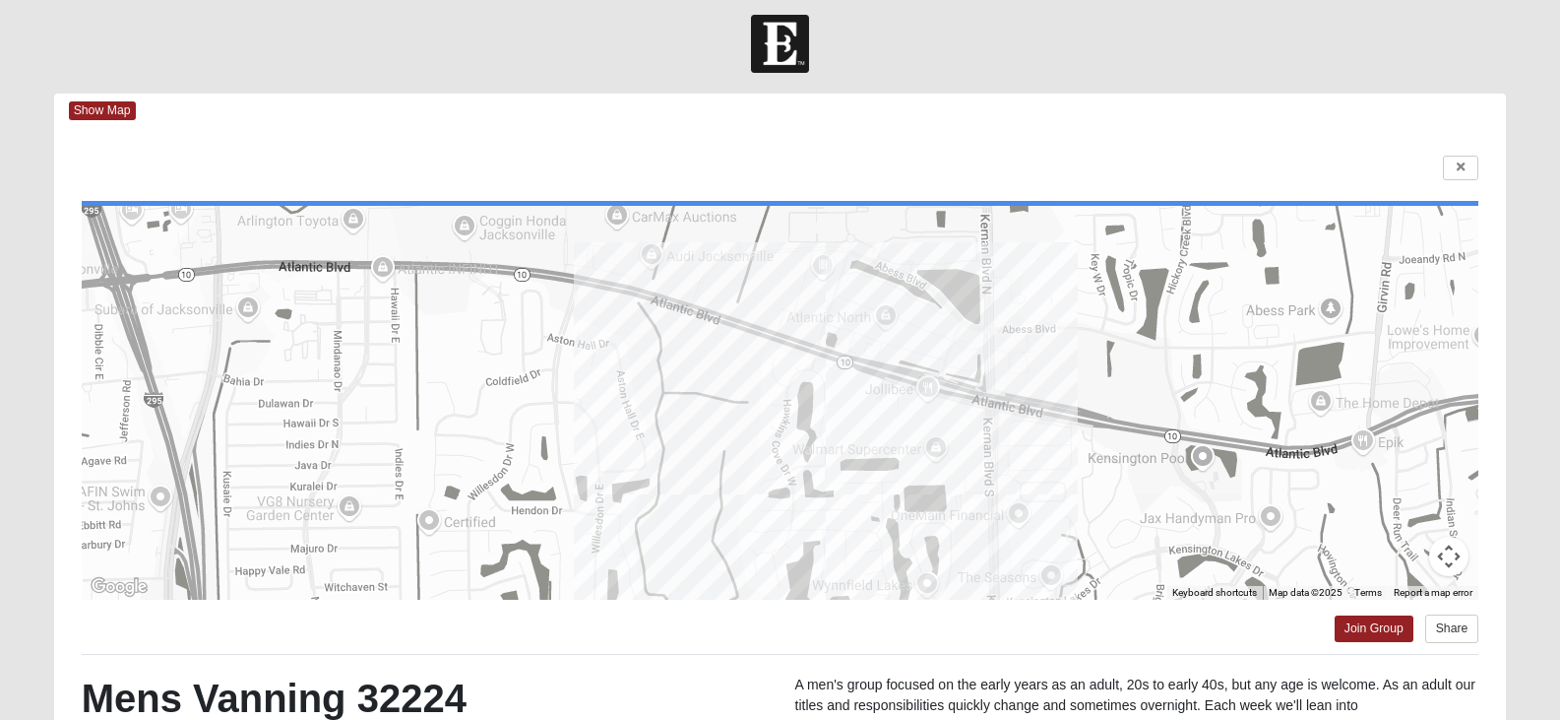
scroll to position [0, 0]
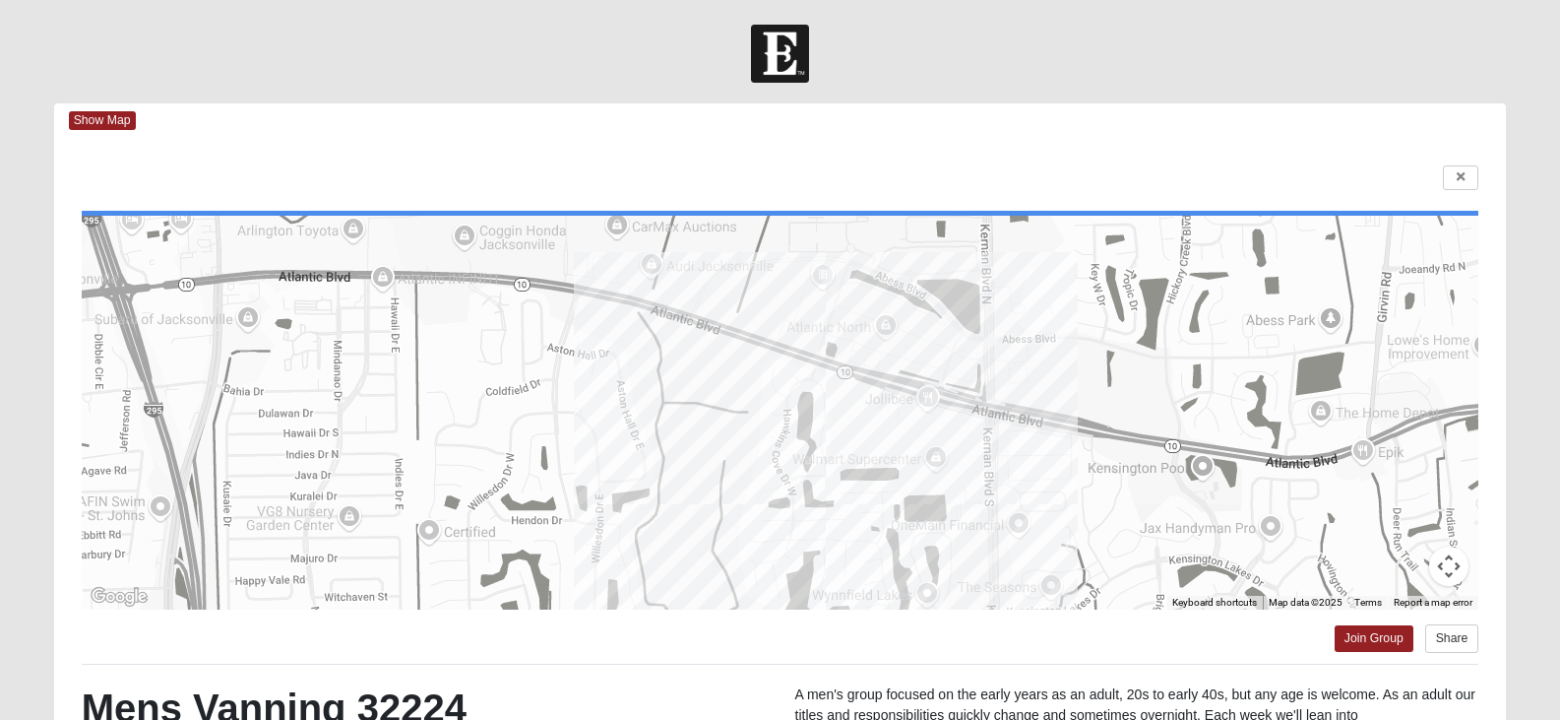
click at [771, 419] on div at bounding box center [781, 413] width 1398 height 394
